Goal: Transaction & Acquisition: Download file/media

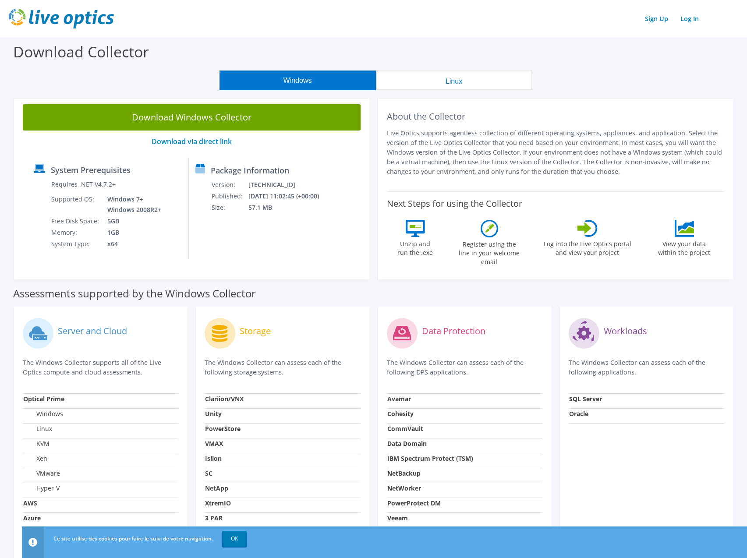
click at [454, 80] on button "Linux" at bounding box center [454, 80] width 156 height 20
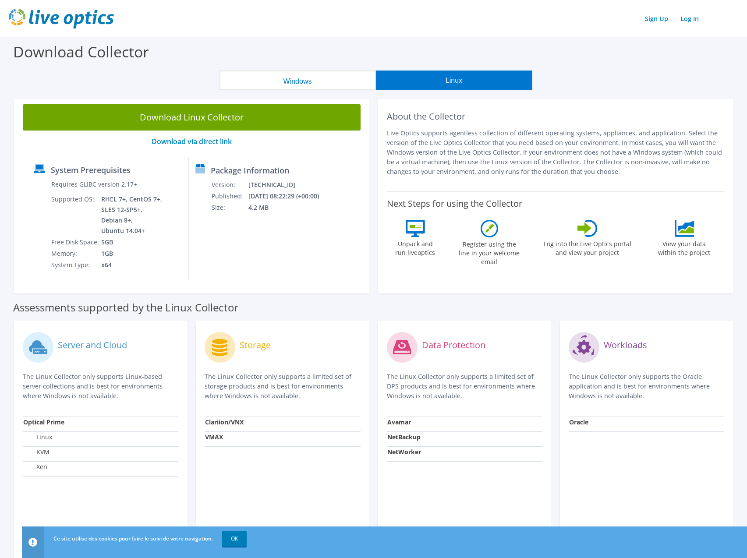
click at [272, 85] on button "Windows" at bounding box center [297, 80] width 156 height 20
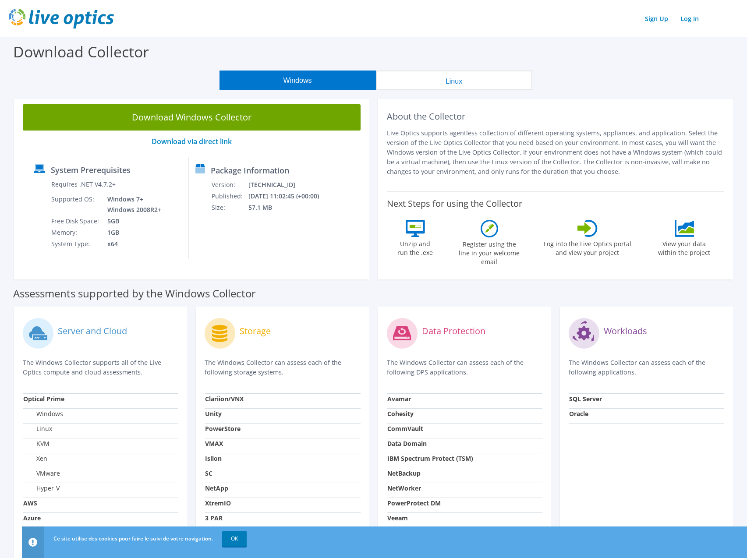
click at [194, 121] on link "Download Windows Collector" at bounding box center [192, 117] width 338 height 26
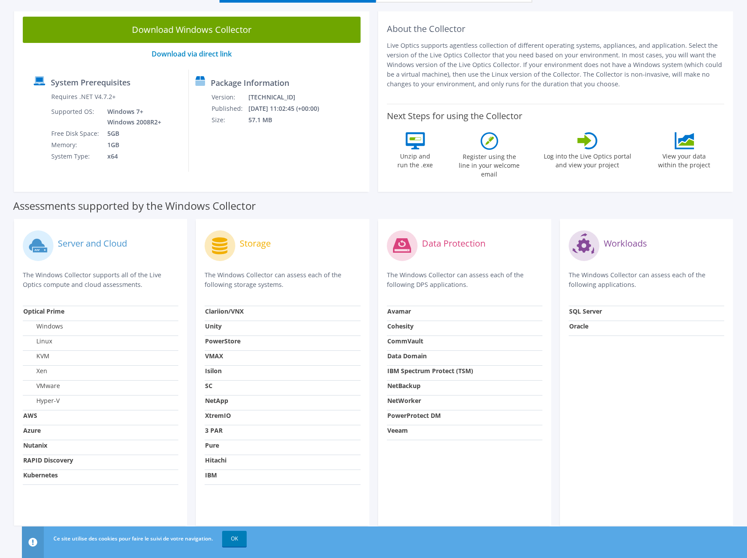
scroll to position [93, 0]
